Goal: Information Seeking & Learning: Check status

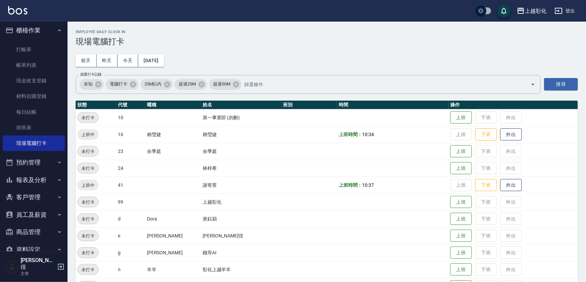
scroll to position [11, 0]
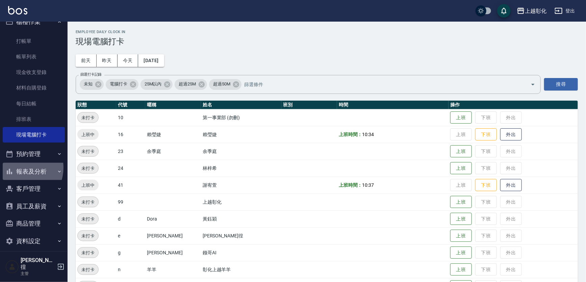
click at [21, 168] on button "報表及分析" at bounding box center [34, 172] width 62 height 18
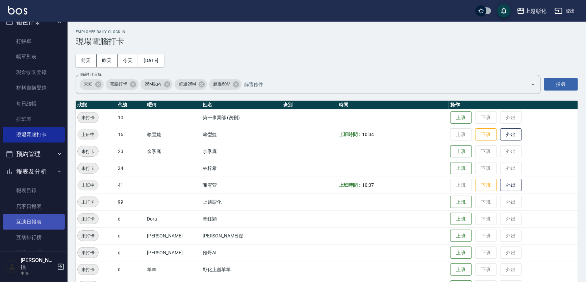
click at [28, 218] on link "互助日報表" at bounding box center [34, 222] width 62 height 16
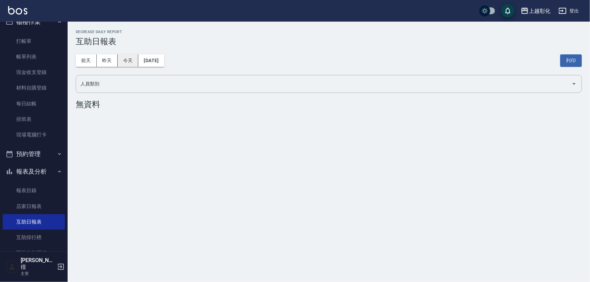
click at [137, 64] on button "今天" at bounding box center [128, 60] width 21 height 12
click at [105, 58] on button "昨天" at bounding box center [107, 60] width 21 height 12
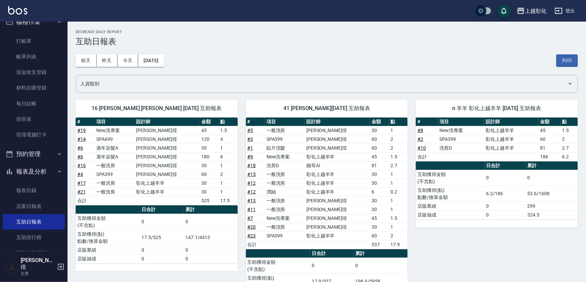
scroll to position [30, 0]
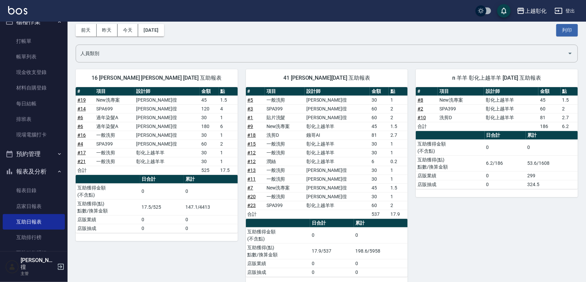
click at [233, 104] on td "4" at bounding box center [228, 108] width 19 height 9
click at [39, 104] on link "每日結帳" at bounding box center [34, 104] width 62 height 16
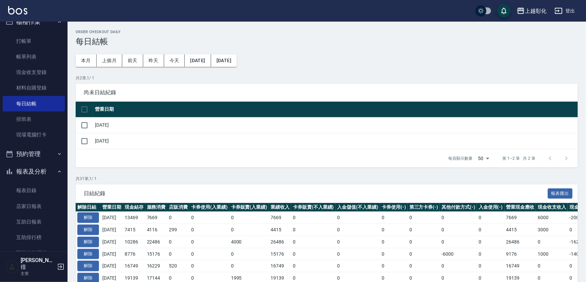
click at [84, 61] on button "本月" at bounding box center [86, 60] width 21 height 12
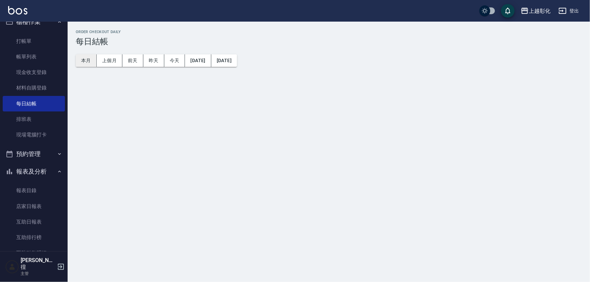
click at [88, 65] on button "本月" at bounding box center [86, 60] width 21 height 12
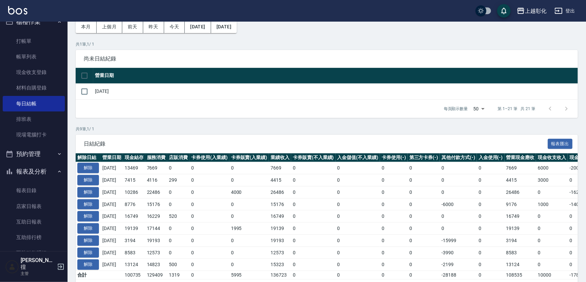
scroll to position [61, 0]
